Goal: Task Accomplishment & Management: Manage account settings

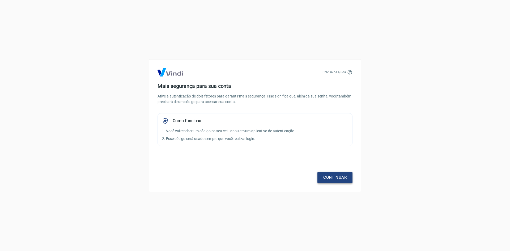
click at [332, 177] on link "Continuar" at bounding box center [335, 177] width 35 height 11
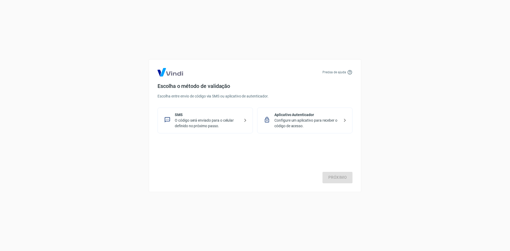
click at [289, 126] on p "Configure um aplicativo para receber o código de acesso." at bounding box center [307, 123] width 65 height 11
click at [324, 173] on link "Próximo" at bounding box center [338, 177] width 30 height 11
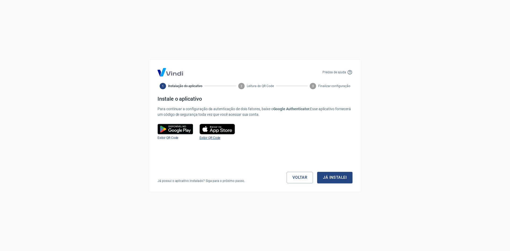
click at [215, 139] on span "Exibir QR Code" at bounding box center [210, 138] width 21 height 4
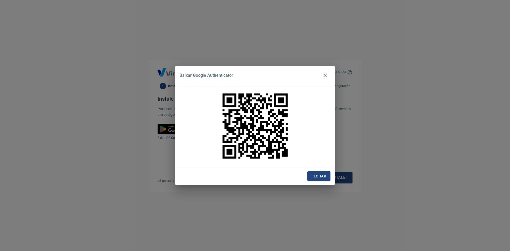
click at [331, 173] on div "Fechar" at bounding box center [254, 176] width 159 height 18
click at [321, 175] on button "Fechar" at bounding box center [319, 176] width 23 height 10
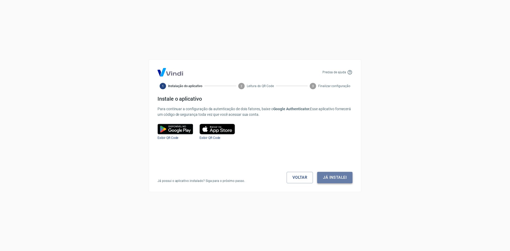
click at [329, 174] on button "Já instalei" at bounding box center [334, 177] width 35 height 11
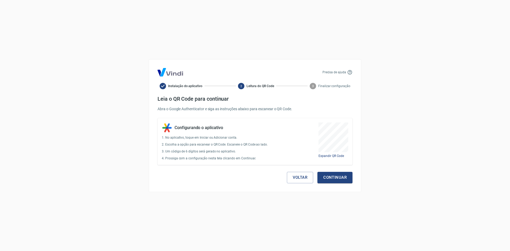
click at [329, 174] on button "Continuar" at bounding box center [335, 177] width 35 height 11
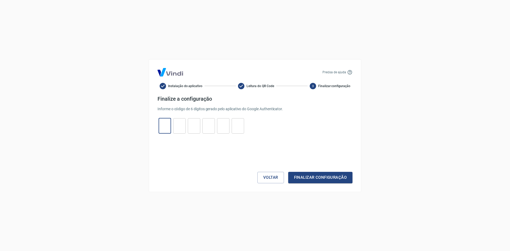
click at [163, 125] on input "tel" at bounding box center [165, 125] width 12 height 11
type input "2"
type input "5"
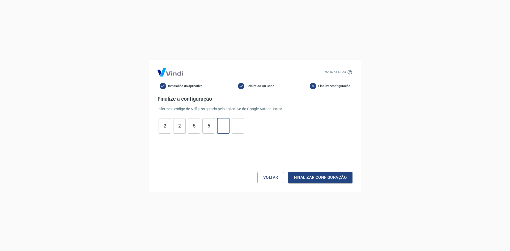
type input "1"
type input "4"
click at [322, 177] on button "Finalizar configuração" at bounding box center [320, 177] width 64 height 11
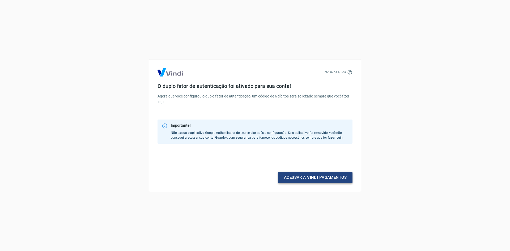
click at [320, 179] on link "Acessar a Vindi pagamentos" at bounding box center [315, 177] width 74 height 11
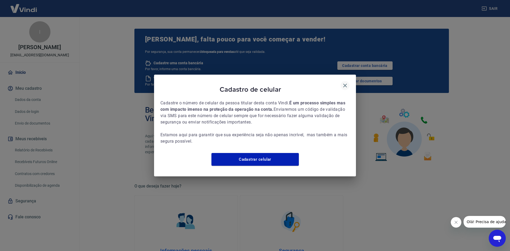
click at [345, 84] on icon "button" at bounding box center [345, 86] width 4 height 4
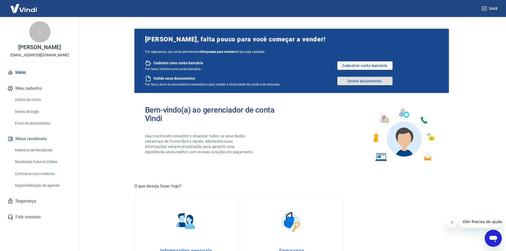
click at [343, 80] on link "Enviar documentos" at bounding box center [365, 81] width 55 height 9
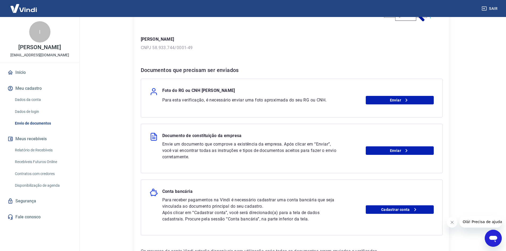
scroll to position [69, 0]
